Goal: Task Accomplishment & Management: Use online tool/utility

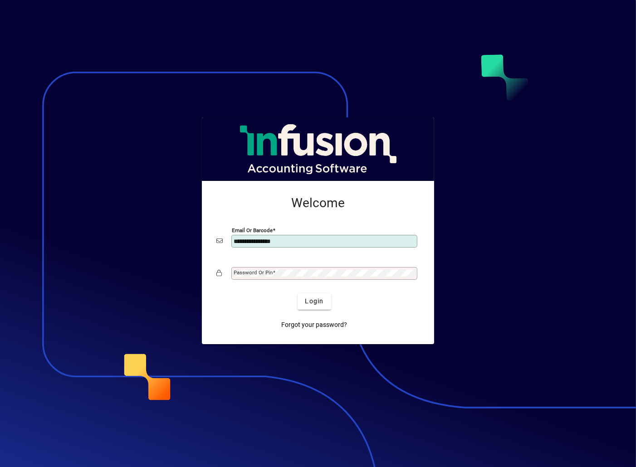
type input "**********"
click at [308, 304] on span "Login" at bounding box center [314, 302] width 19 height 10
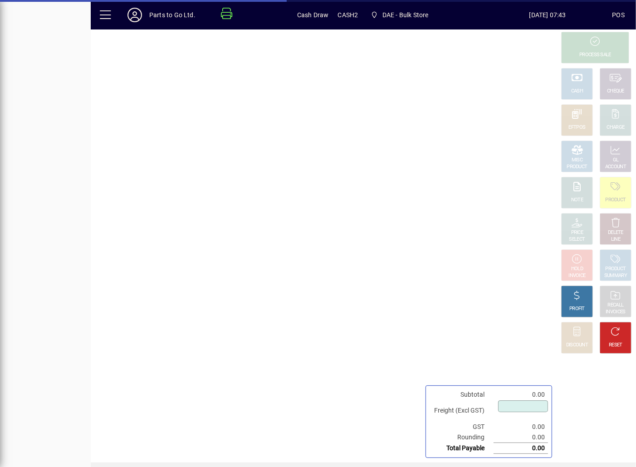
type input "****"
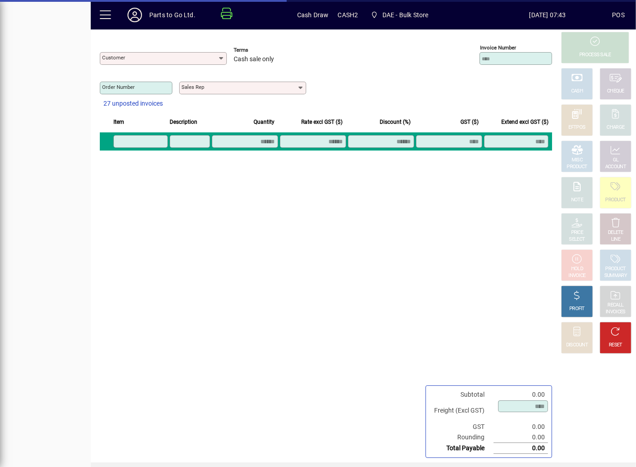
type input "**********"
